Goal: Information Seeking & Learning: Learn about a topic

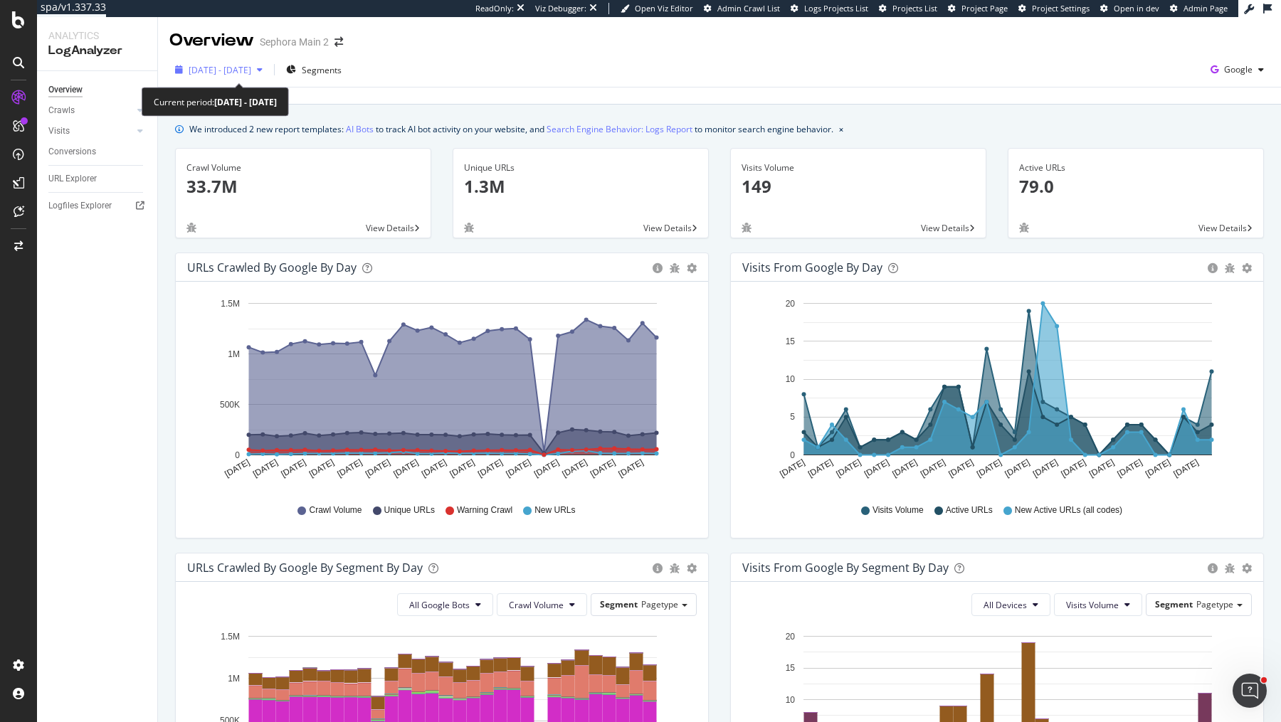
click at [218, 68] on span "[DATE] - [DATE]" at bounding box center [220, 70] width 63 height 12
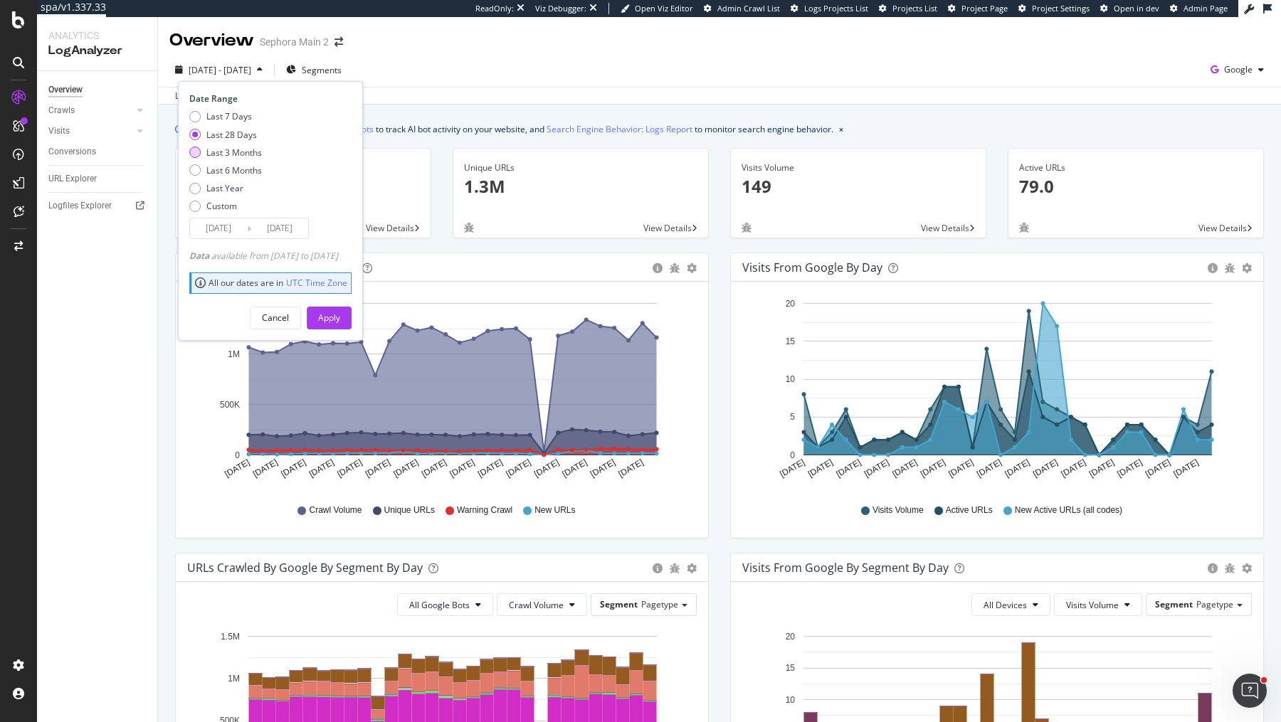
click at [229, 149] on div "Last 3 Months" at bounding box center [234, 153] width 56 height 12
type input "[DATE]"
click at [340, 314] on div "Apply" at bounding box center [329, 318] width 22 height 12
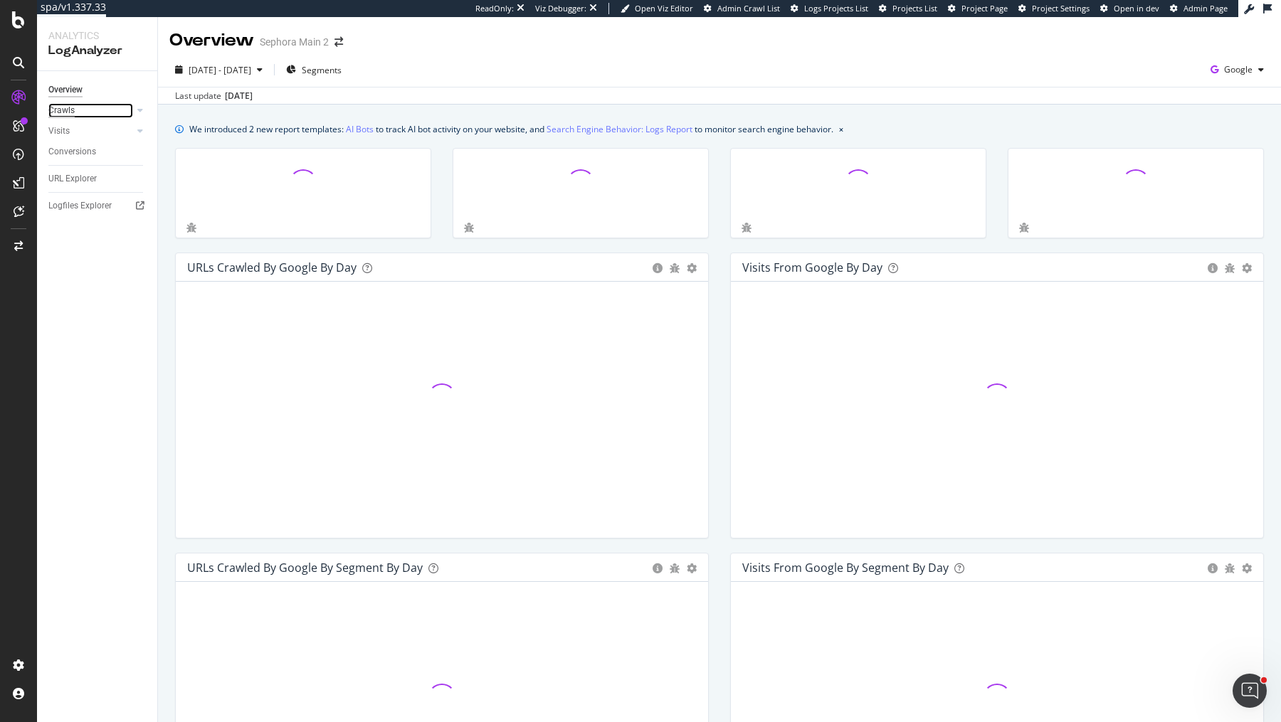
click at [53, 116] on div "Crawls" at bounding box center [61, 110] width 26 height 15
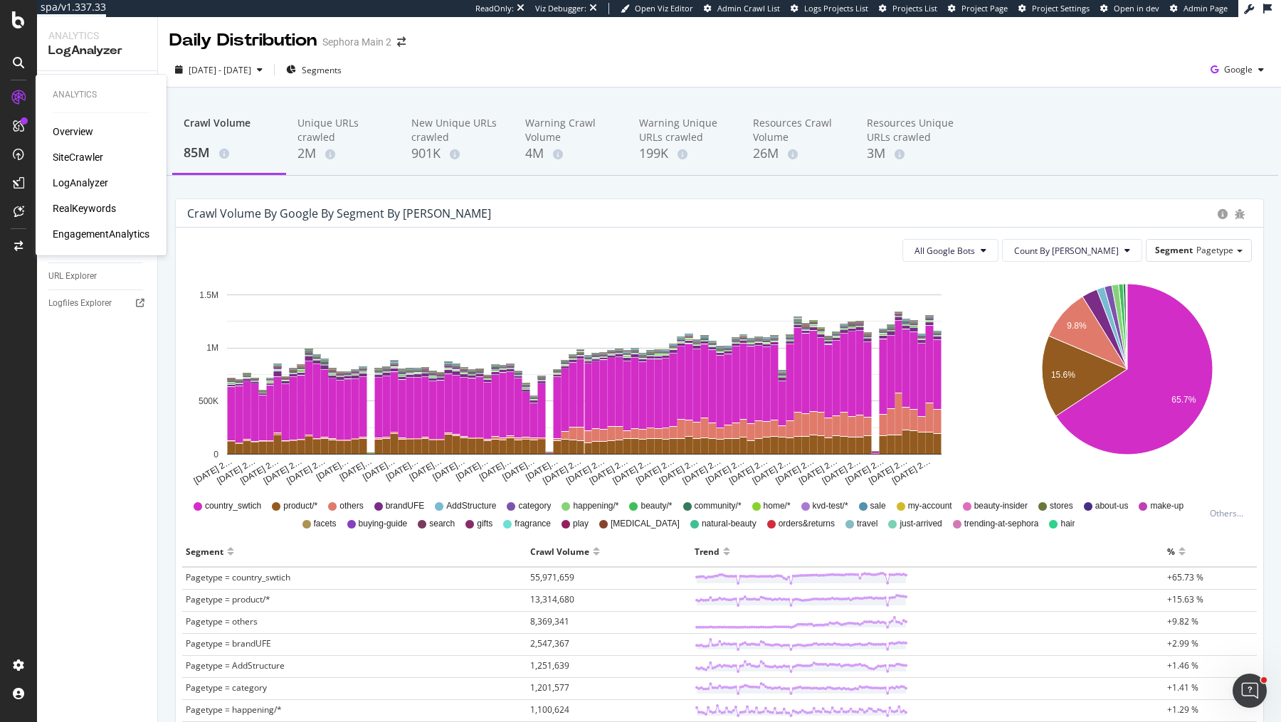
click at [78, 148] on div "Overview SiteCrawler LogAnalyzer RealKeywords EngagementAnalytics" at bounding box center [101, 183] width 97 height 117
click at [78, 159] on div "SiteCrawler" at bounding box center [78, 157] width 51 height 14
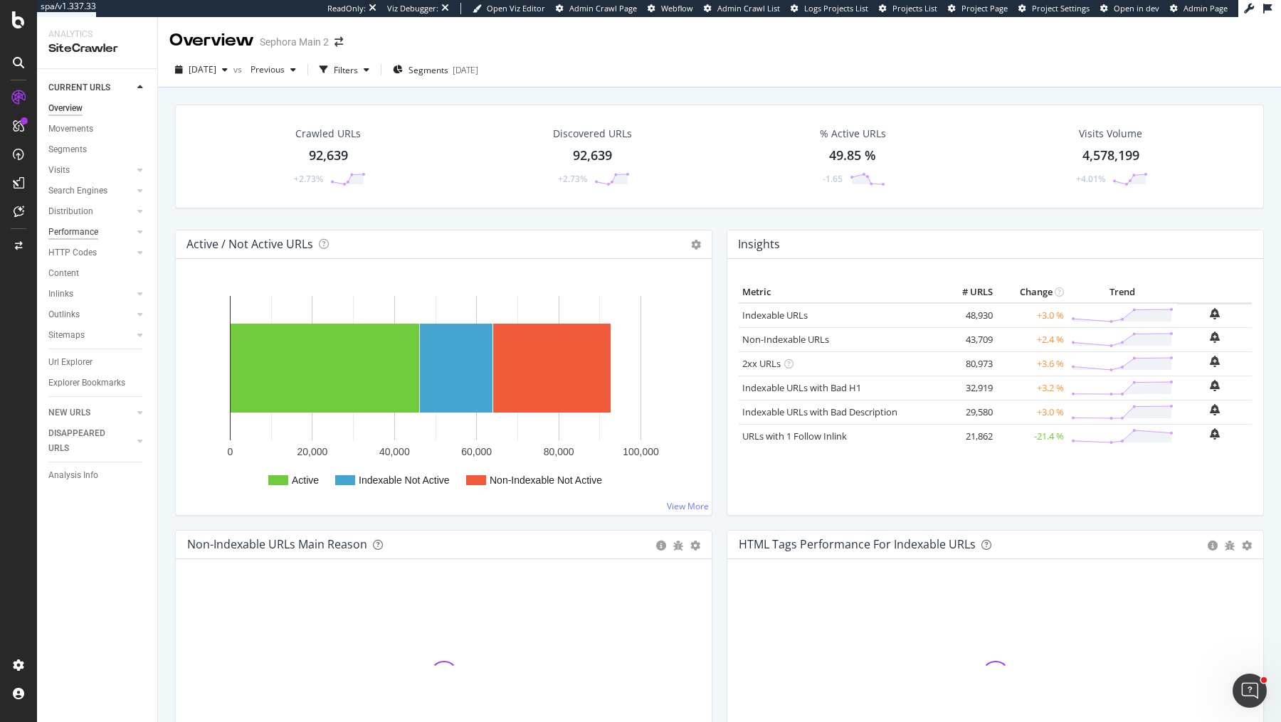
click at [73, 232] on div "Performance" at bounding box center [73, 232] width 50 height 15
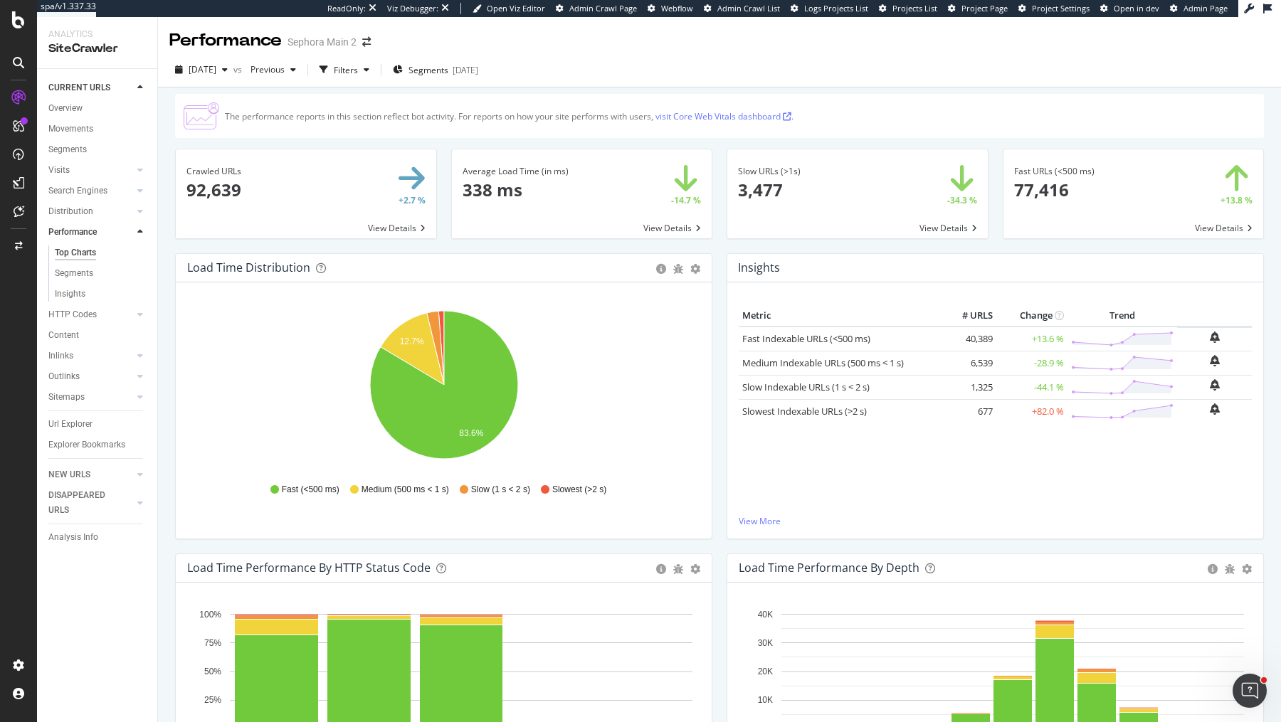
click at [55, 99] on div "Overview Movements Segments Visits Analysis Orphan URLs Search Engines Top Char…" at bounding box center [102, 281] width 109 height 367
click at [55, 105] on div "Overview" at bounding box center [65, 108] width 34 height 15
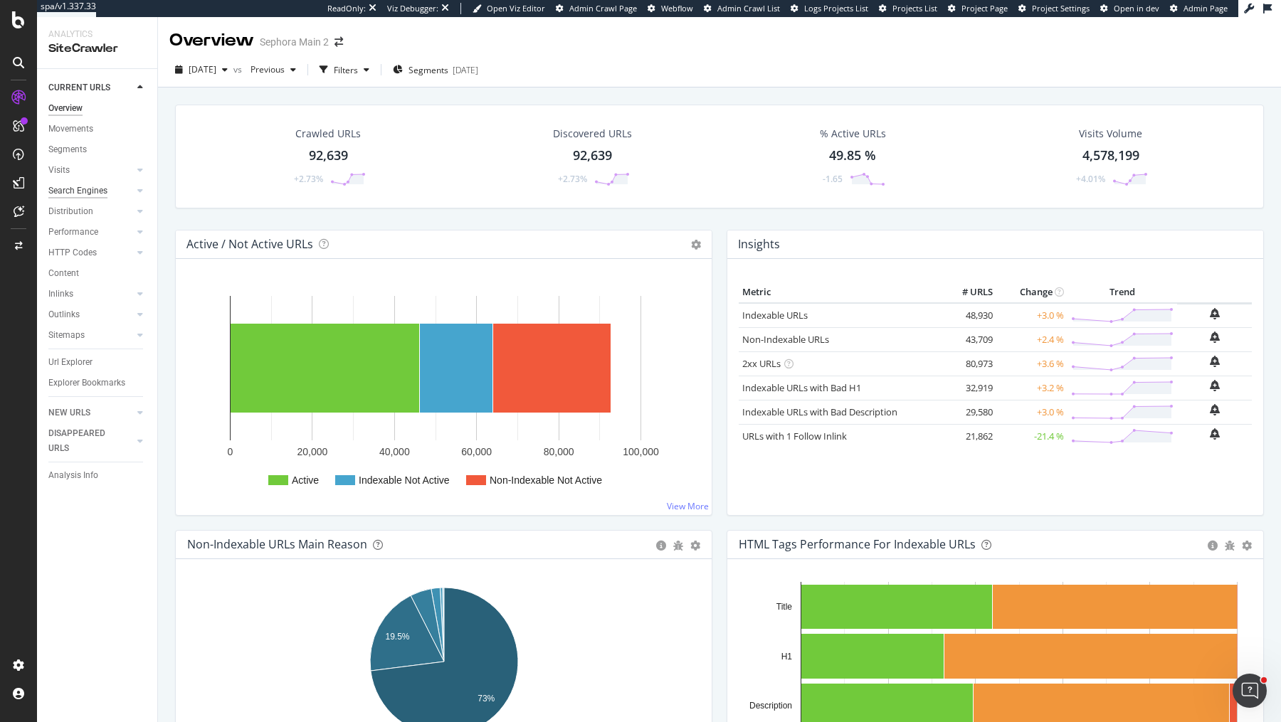
click at [75, 196] on div "Search Engines" at bounding box center [77, 191] width 59 height 15
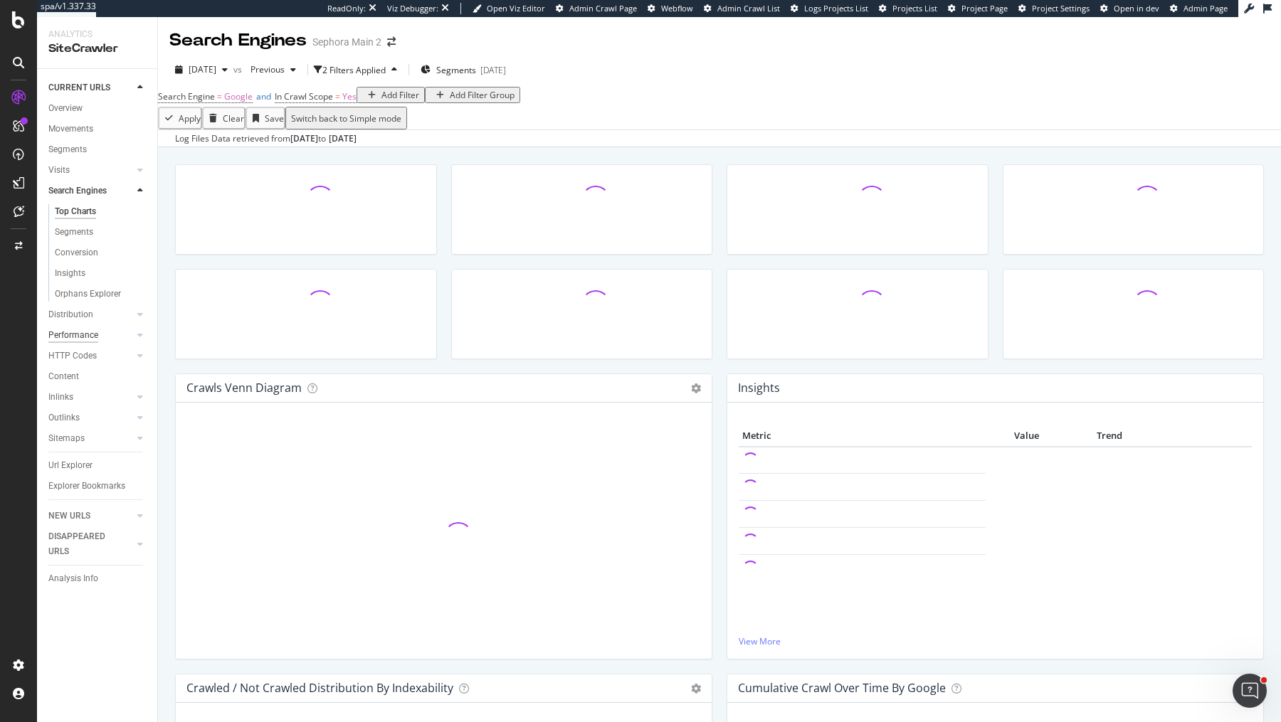
click at [77, 337] on div "Performance" at bounding box center [73, 335] width 50 height 15
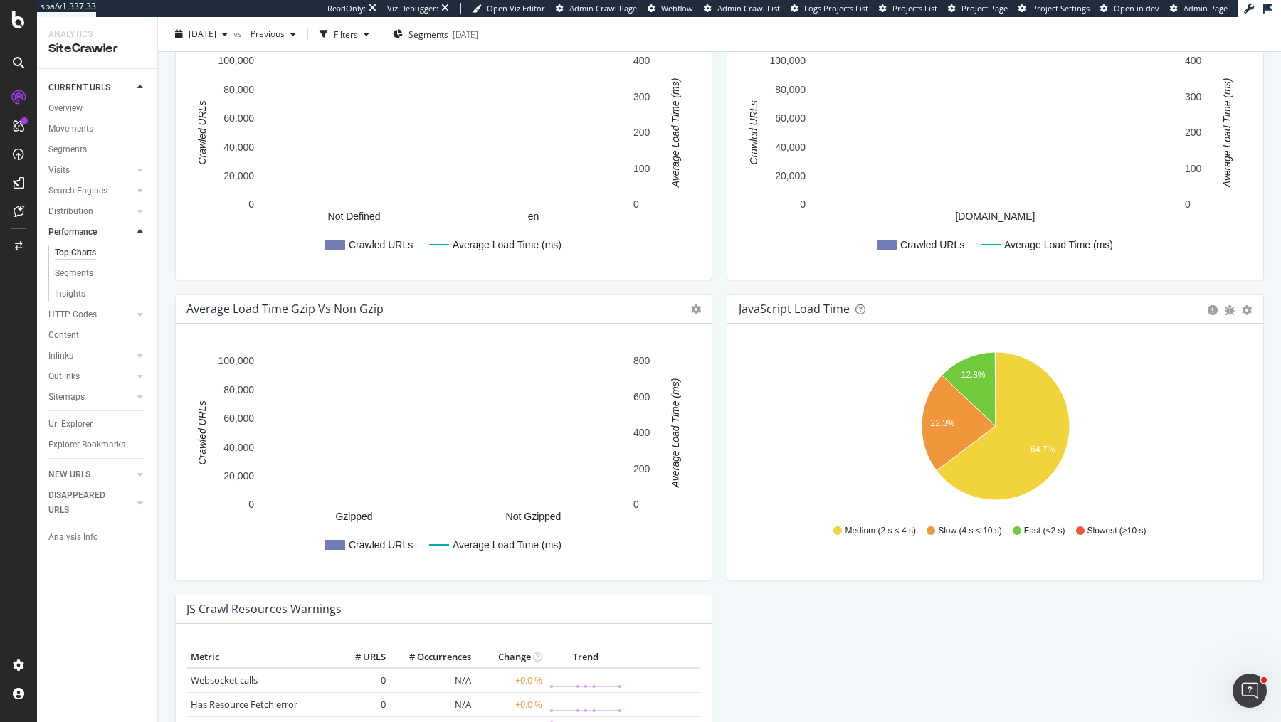
scroll to position [1079, 0]
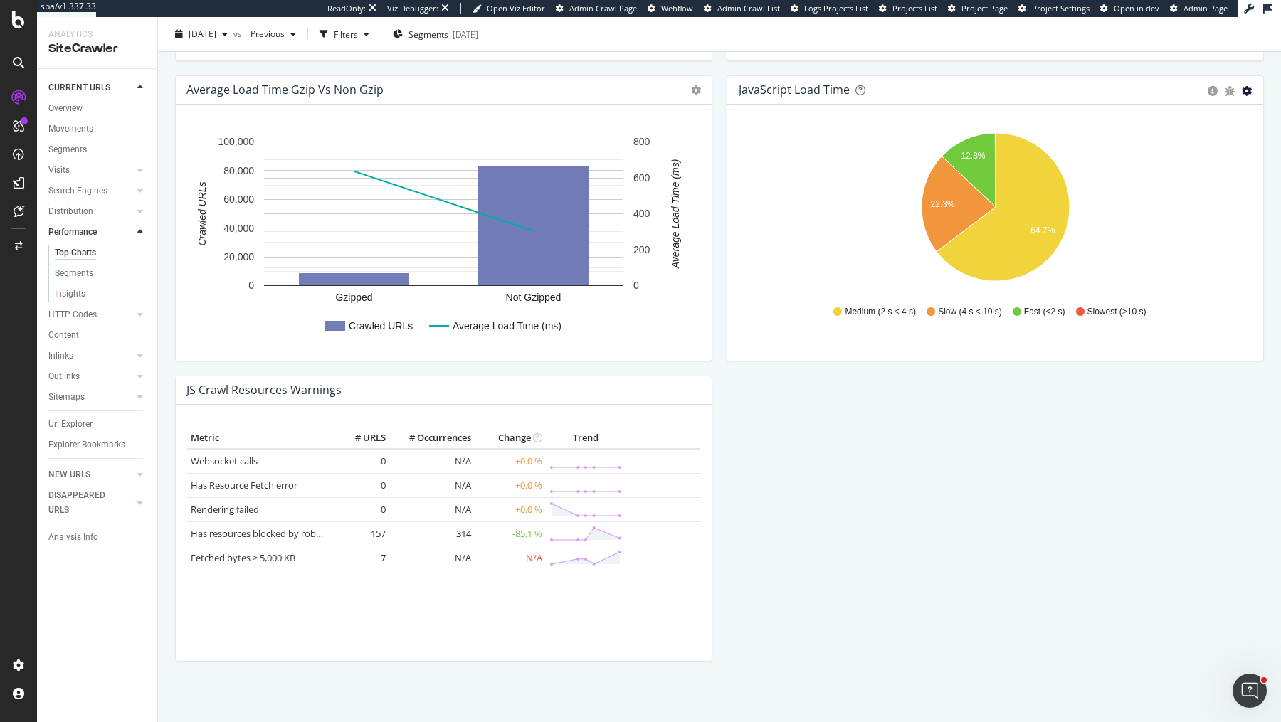
click at [1250, 86] on icon "gear" at bounding box center [1247, 91] width 10 height 10
click at [1217, 142] on span "Table" at bounding box center [1198, 144] width 130 height 19
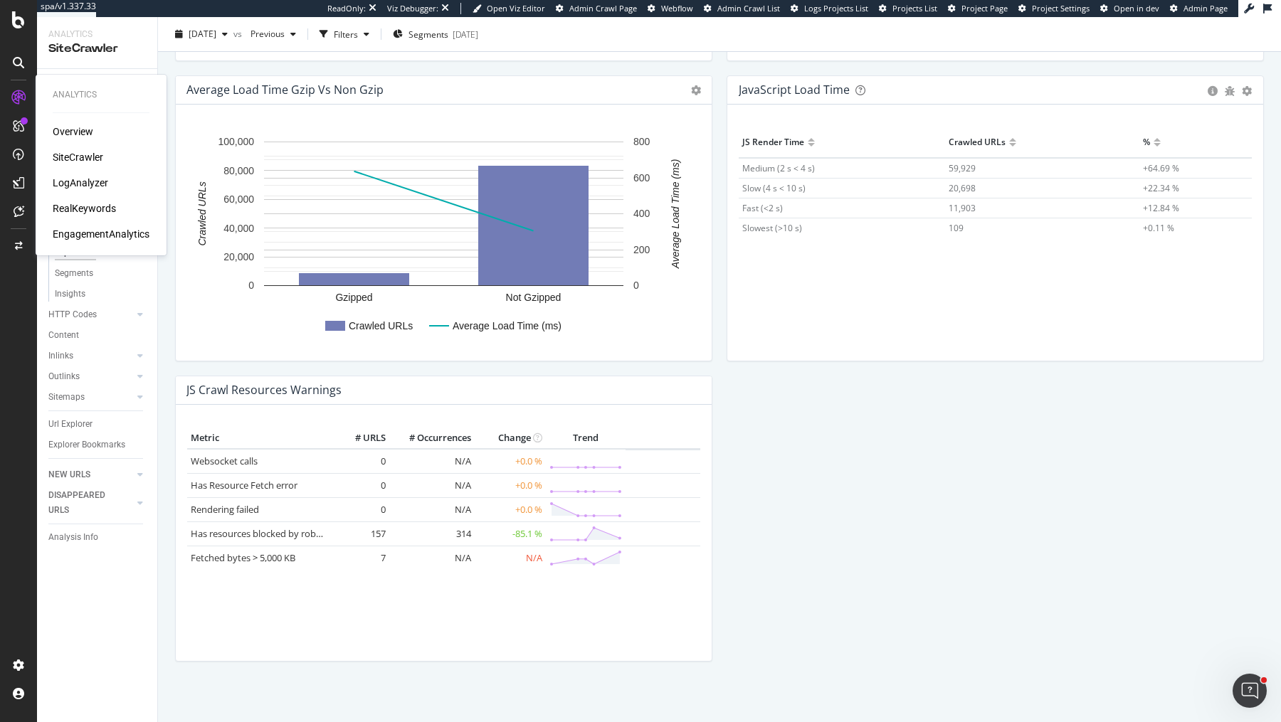
click at [75, 206] on div "RealKeywords" at bounding box center [84, 208] width 63 height 14
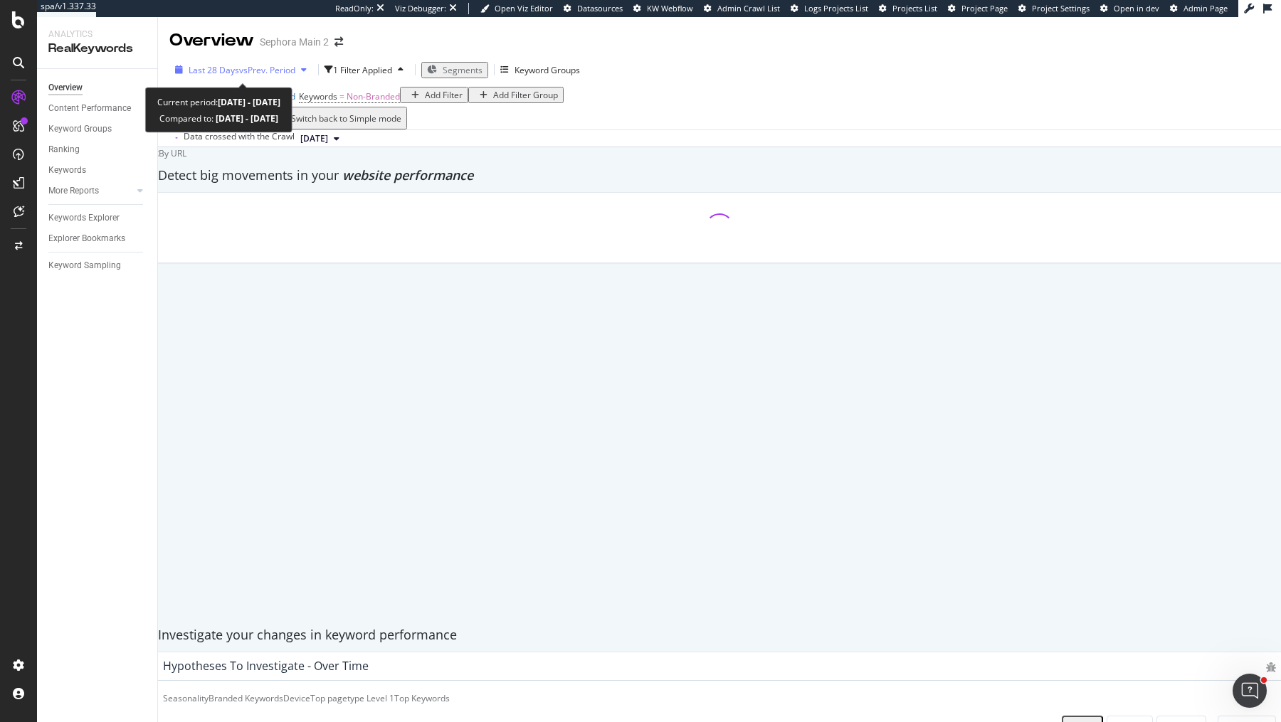
click at [243, 70] on span "vs Prev. Period" at bounding box center [267, 70] width 56 height 12
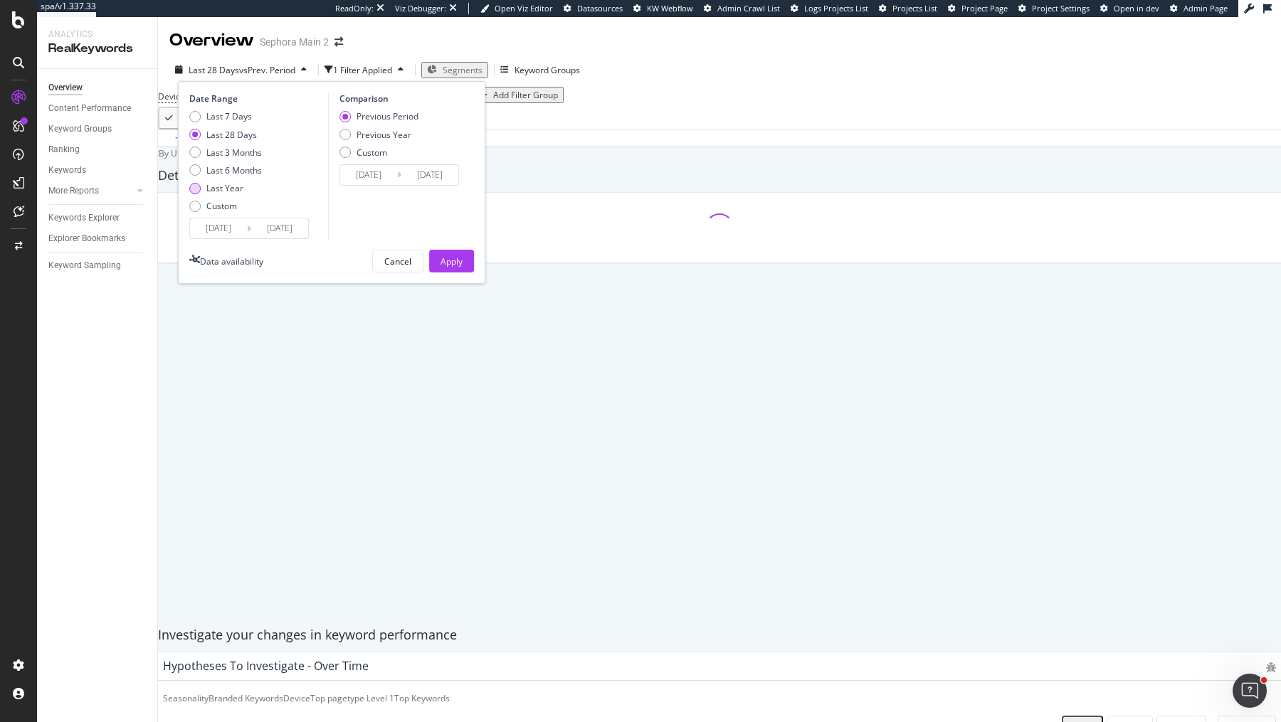
click at [231, 192] on div "Last Year" at bounding box center [224, 188] width 37 height 12
type input "[DATE]"
click at [452, 256] on div "Apply" at bounding box center [452, 262] width 22 height 12
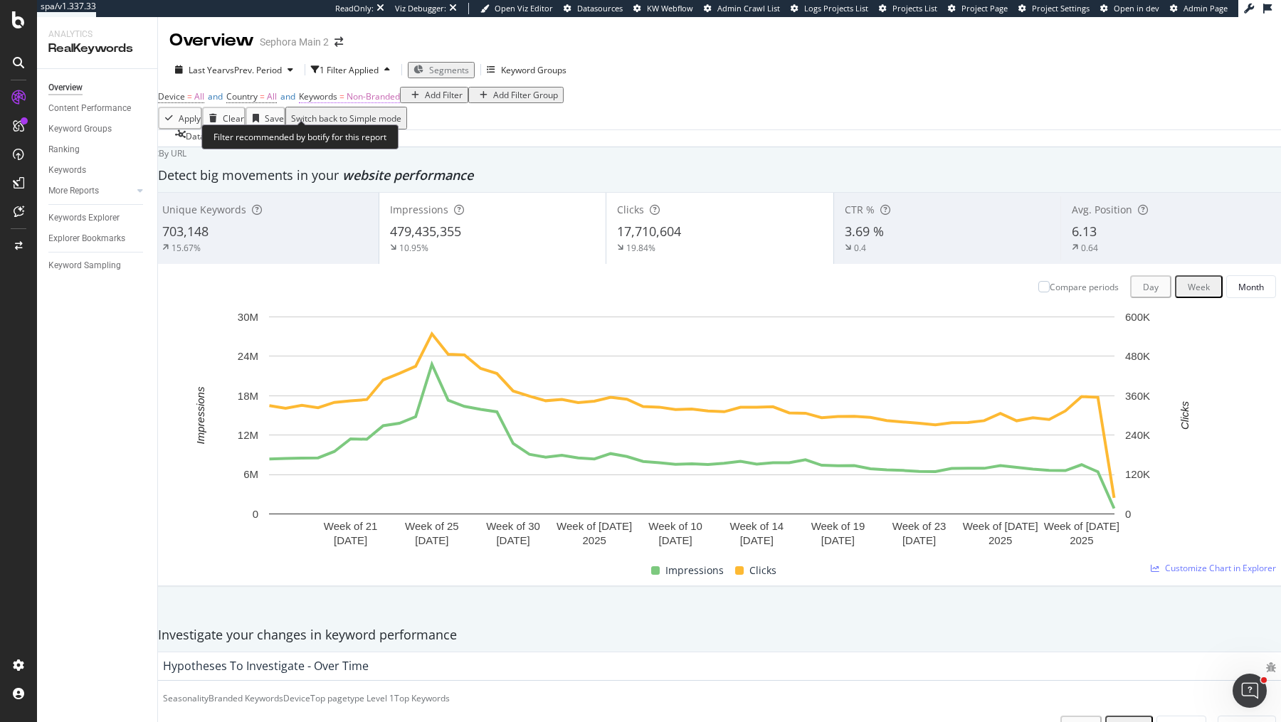
click at [398, 102] on span "Non-Branded" at bounding box center [373, 96] width 53 height 12
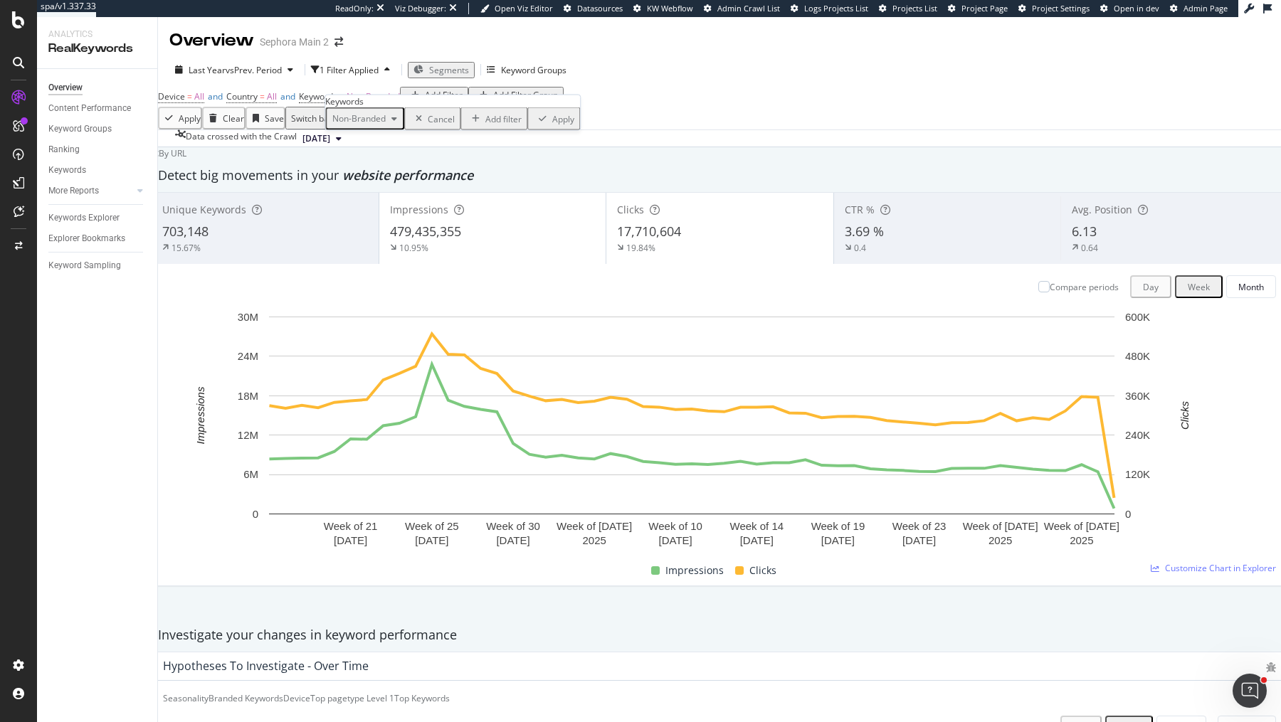
click at [356, 125] on span "Non-Branded" at bounding box center [356, 118] width 59 height 12
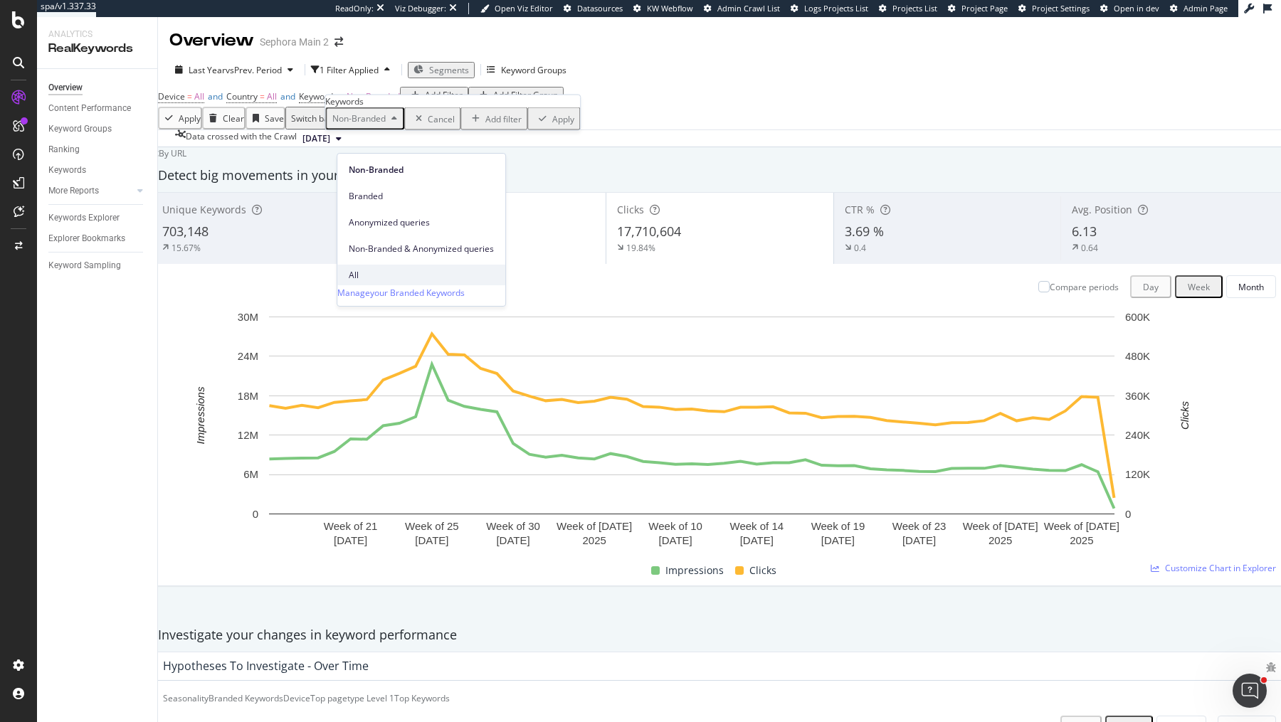
click at [363, 269] on span "All" at bounding box center [421, 275] width 145 height 13
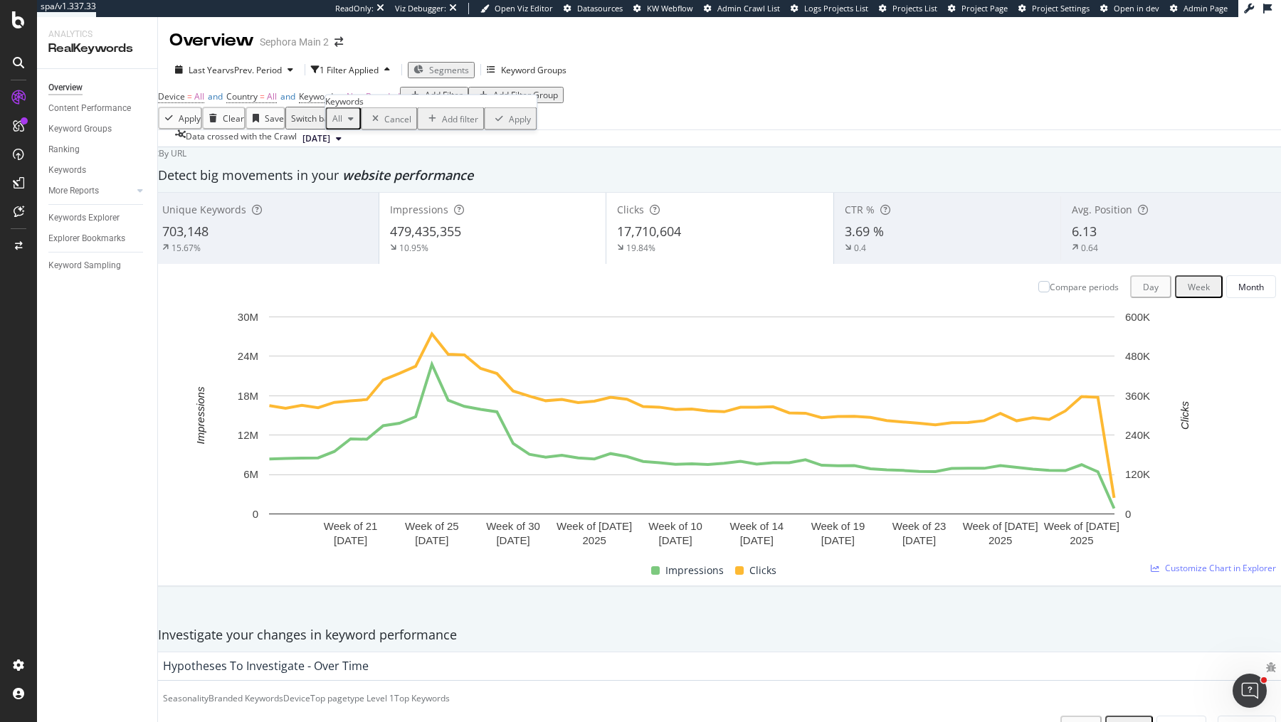
click at [480, 130] on div "All Cancel Add filter Apply" at bounding box center [430, 118] width 211 height 23
click at [509, 125] on div "Apply" at bounding box center [520, 118] width 22 height 12
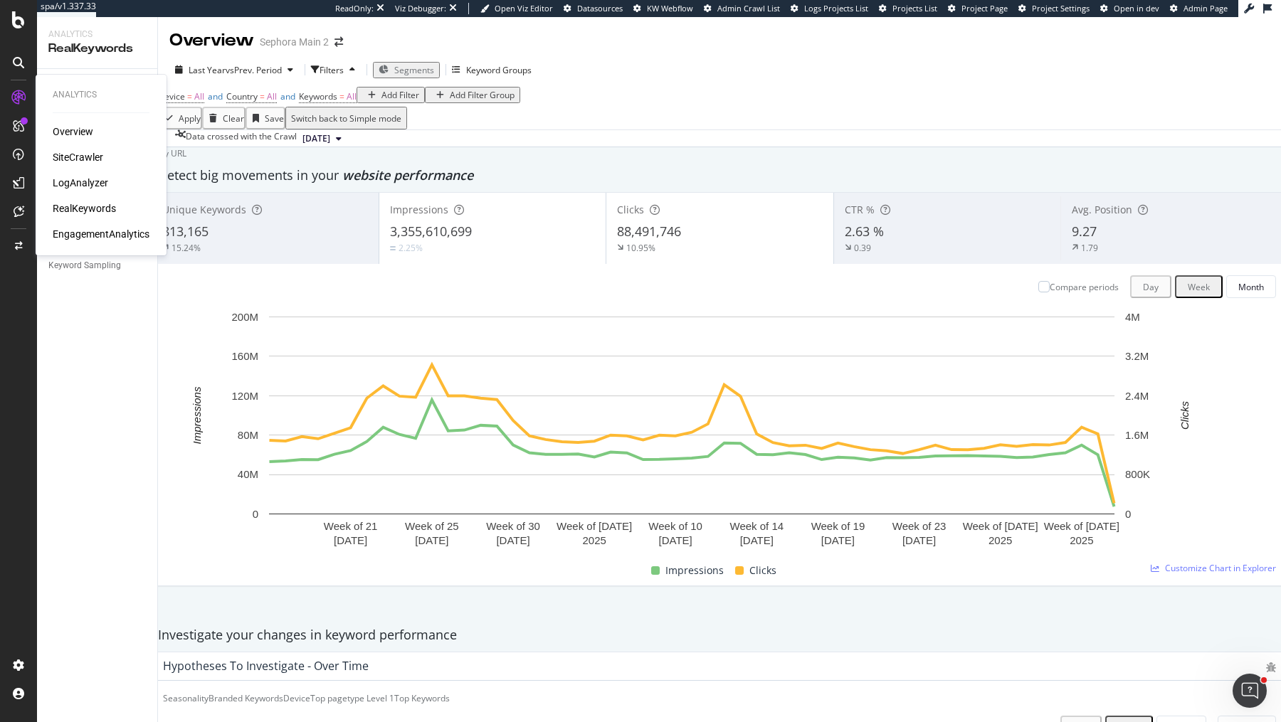
click at [80, 181] on div "LogAnalyzer" at bounding box center [81, 183] width 56 height 14
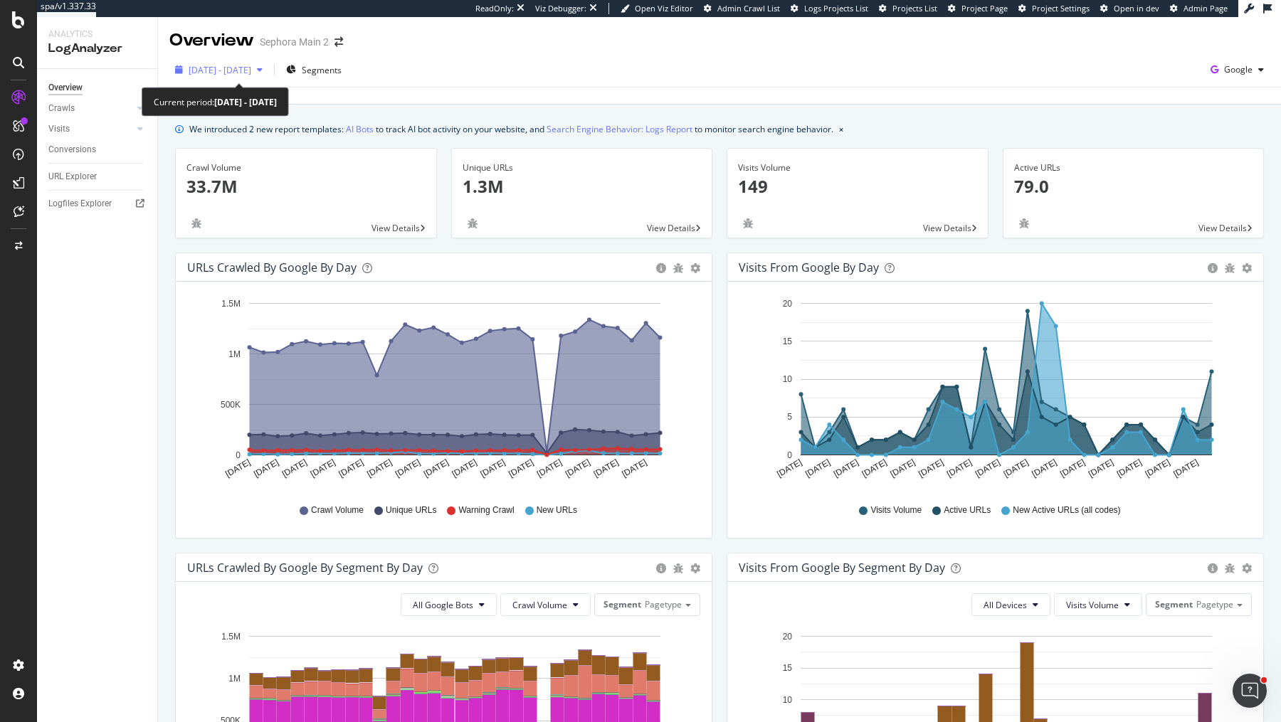
click at [251, 75] on span "[DATE] - [DATE]" at bounding box center [220, 70] width 63 height 12
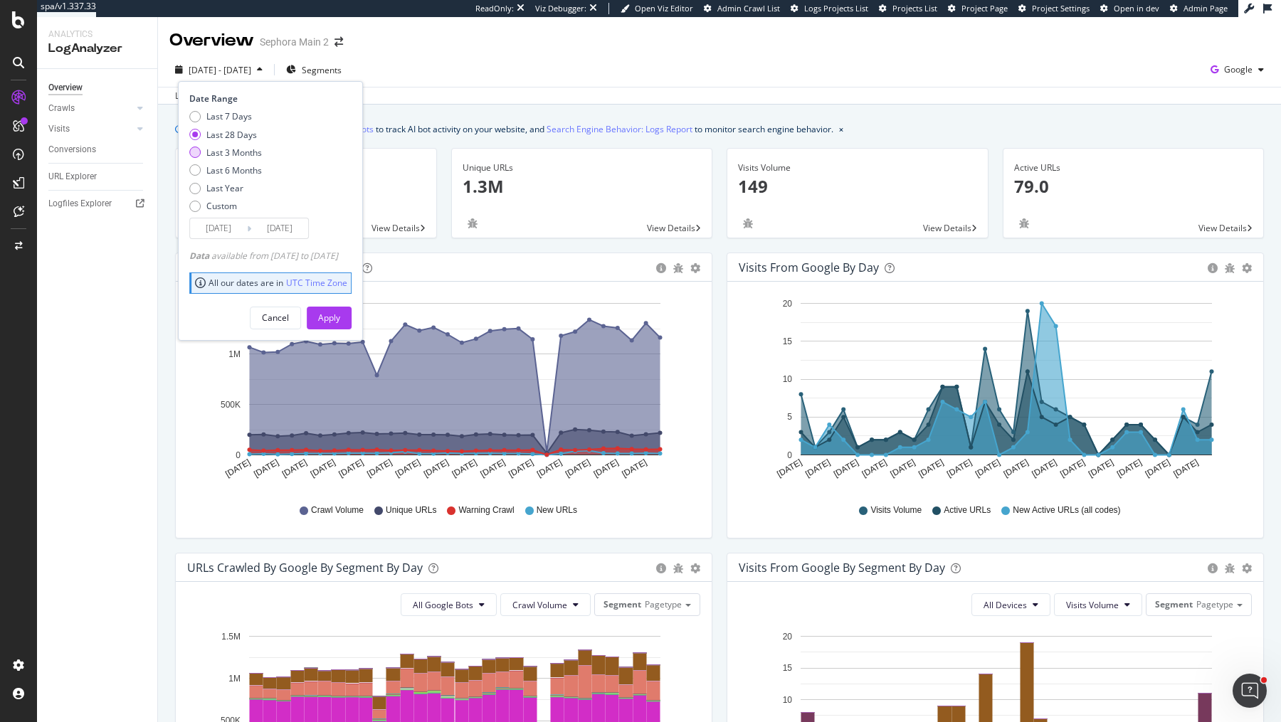
click at [248, 151] on div "Last 3 Months" at bounding box center [234, 153] width 56 height 12
type input "[DATE]"
click at [340, 313] on div "Apply" at bounding box center [329, 318] width 22 height 12
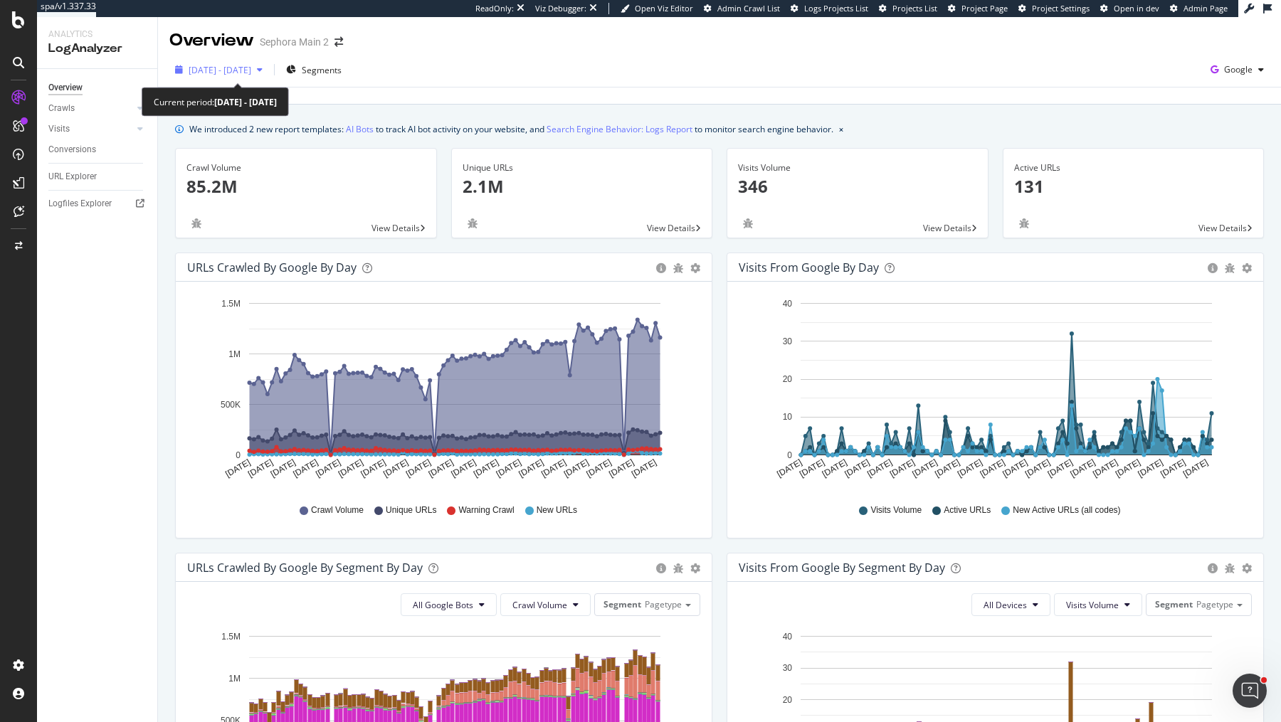
click at [253, 76] on div "[DATE] - [DATE]" at bounding box center [218, 69] width 99 height 21
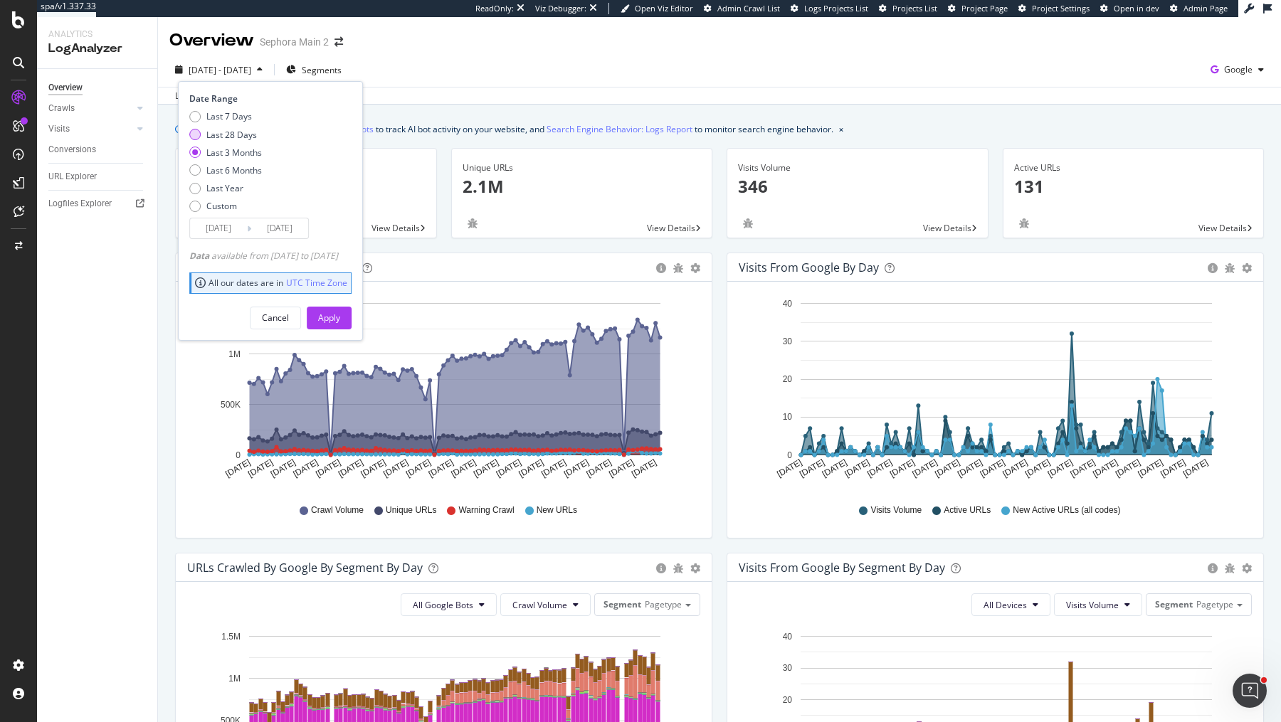
click at [250, 139] on div "Last 28 Days" at bounding box center [231, 135] width 51 height 12
type input "[DATE]"
click at [340, 307] on div "Apply" at bounding box center [329, 317] width 22 height 21
